Goal: Find specific page/section: Find specific page/section

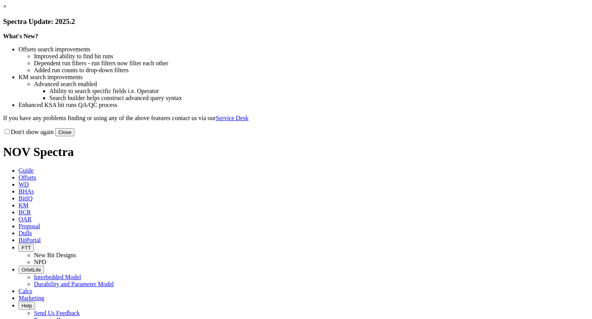
click at [7, 10] on link "×" at bounding box center [4, 6] width 3 height 7
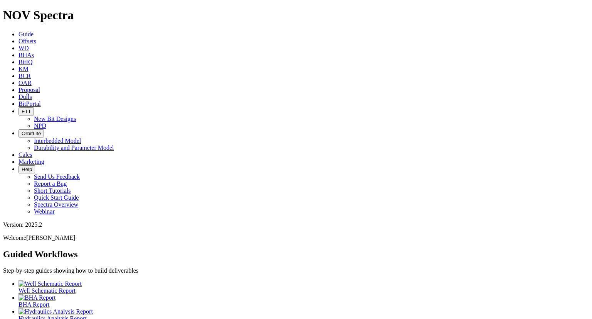
click at [41, 100] on span "BitPortal" at bounding box center [30, 103] width 22 height 7
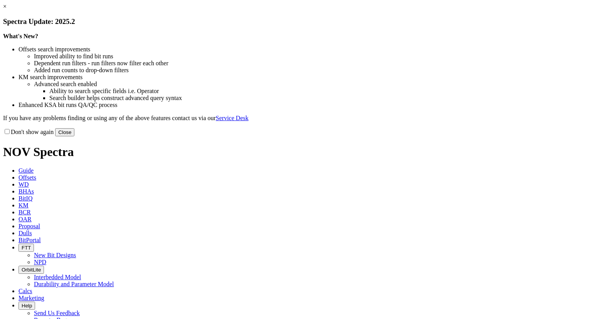
click at [7, 10] on link "×" at bounding box center [4, 6] width 3 height 7
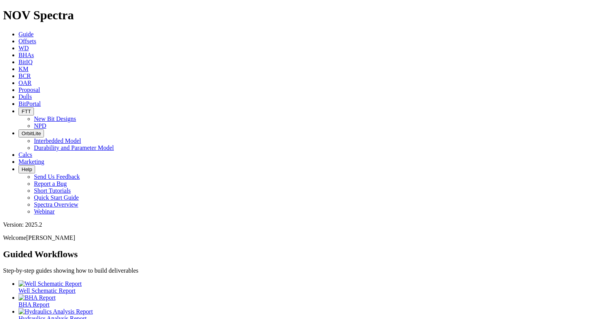
click at [41, 100] on link "BitPortal" at bounding box center [30, 103] width 22 height 7
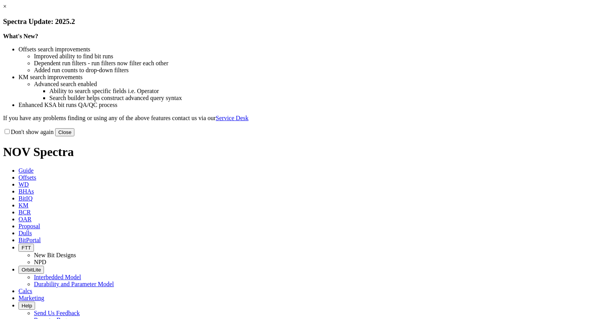
click at [454, 26] on h3 "Spectra Update: 2025.2" at bounding box center [296, 21] width 586 height 8
click at [7, 10] on link "×" at bounding box center [4, 6] width 3 height 7
